Goal: Find specific page/section: Find specific page/section

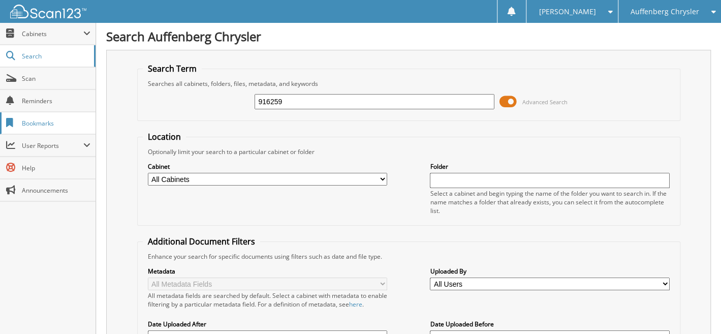
type input "916259"
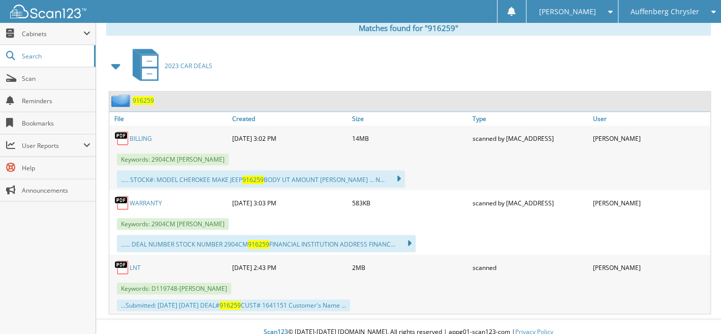
click at [145, 96] on span "916259" at bounding box center [143, 100] width 21 height 9
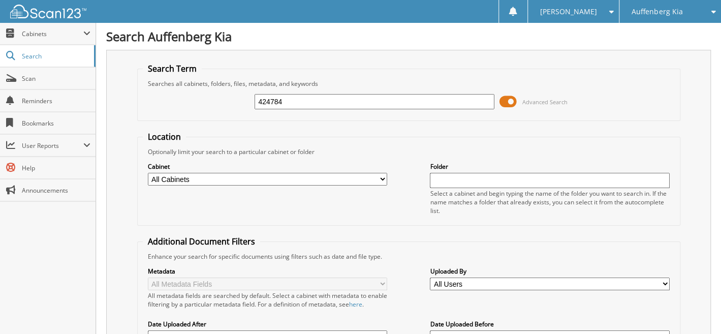
type input "424784"
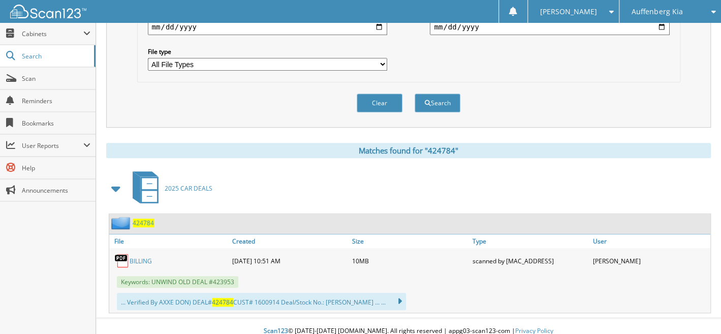
click at [142, 218] on span "424784" at bounding box center [143, 222] width 21 height 9
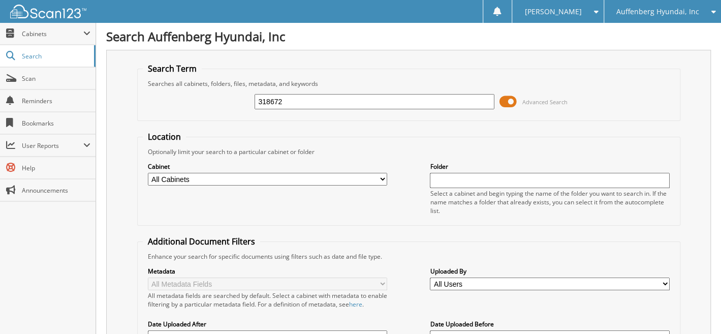
type input "318672"
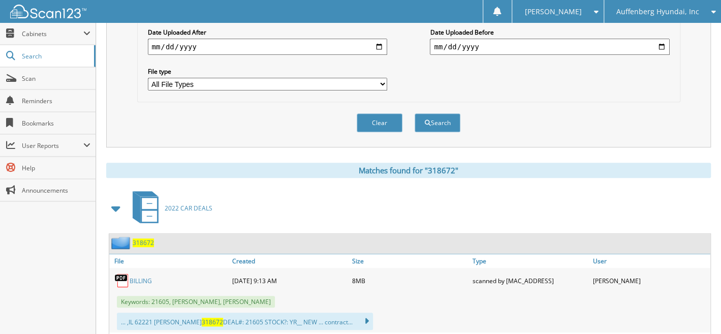
click at [141, 238] on span "318672" at bounding box center [143, 242] width 21 height 9
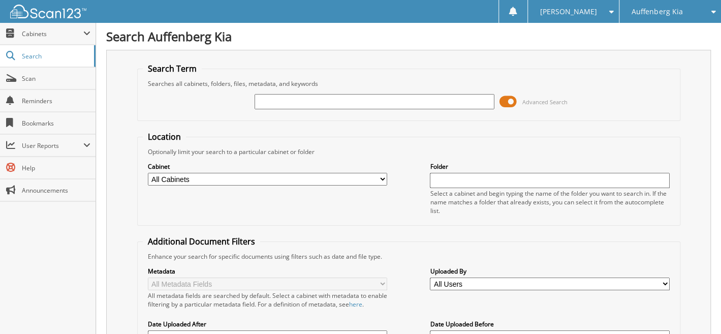
click at [288, 98] on input "text" at bounding box center [374, 101] width 239 height 15
click at [310, 100] on input "text" at bounding box center [374, 101] width 239 height 15
type input "416827"
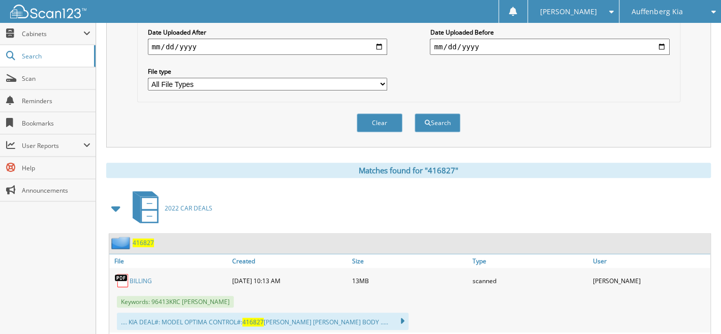
click at [148, 238] on span "416827" at bounding box center [143, 242] width 21 height 9
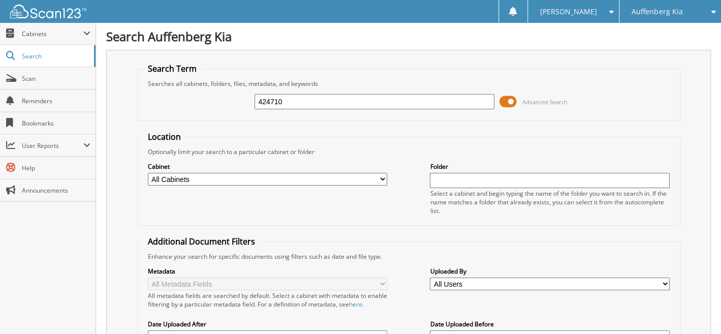
type input "424710"
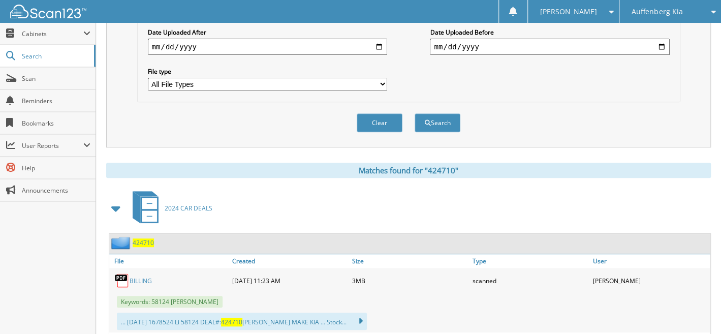
click at [144, 238] on span "424710" at bounding box center [143, 242] width 21 height 9
